Goal: Use online tool/utility: Utilize a website feature to perform a specific function

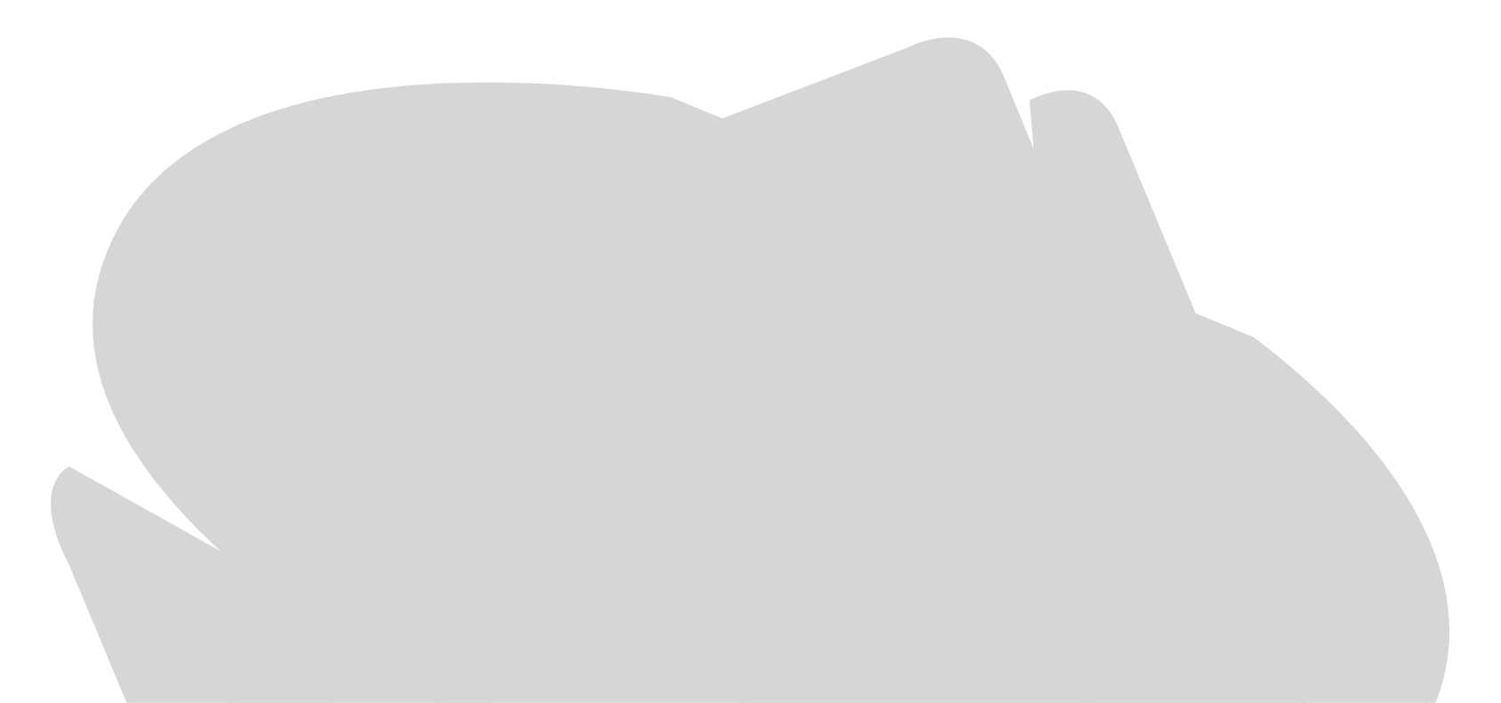
scroll to position [840, 0]
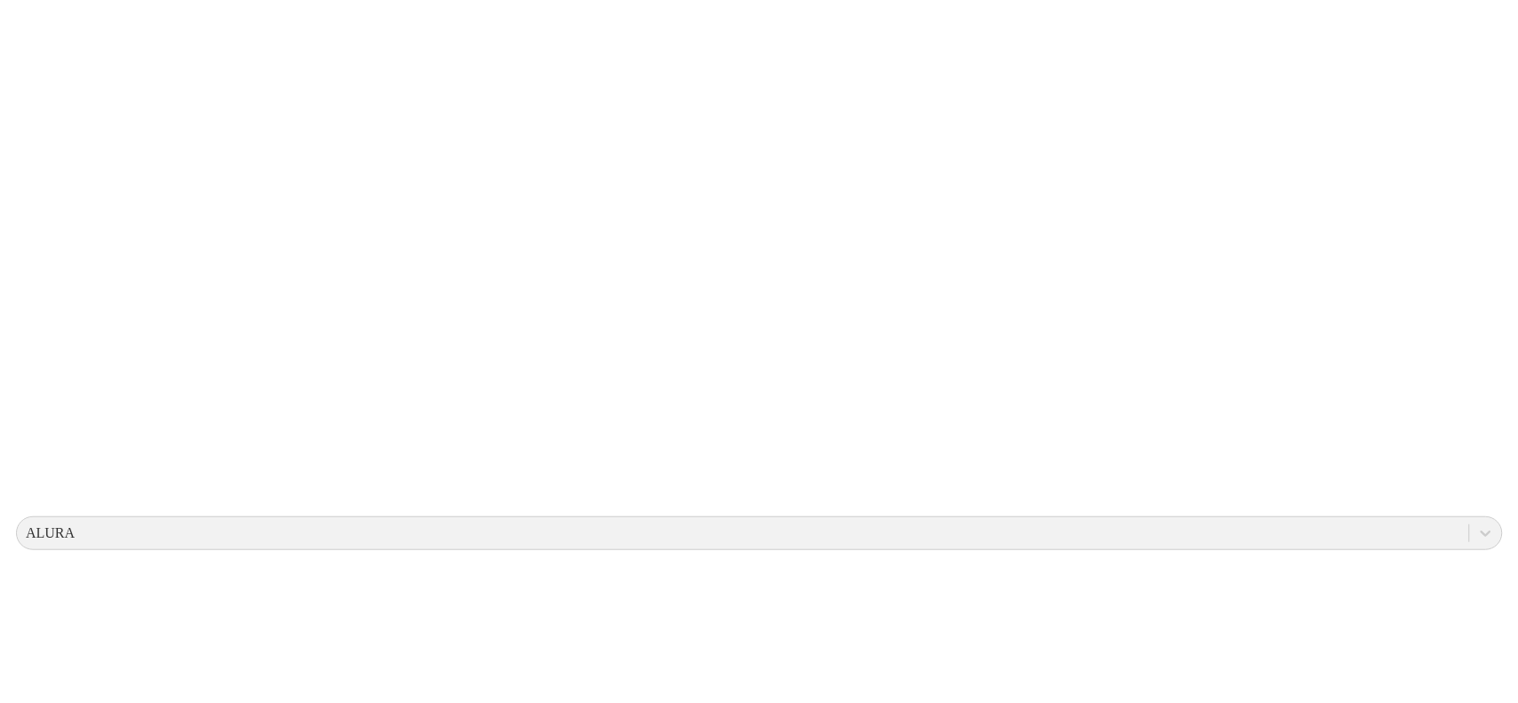
scroll to position [0, 0]
